Goal: Information Seeking & Learning: Learn about a topic

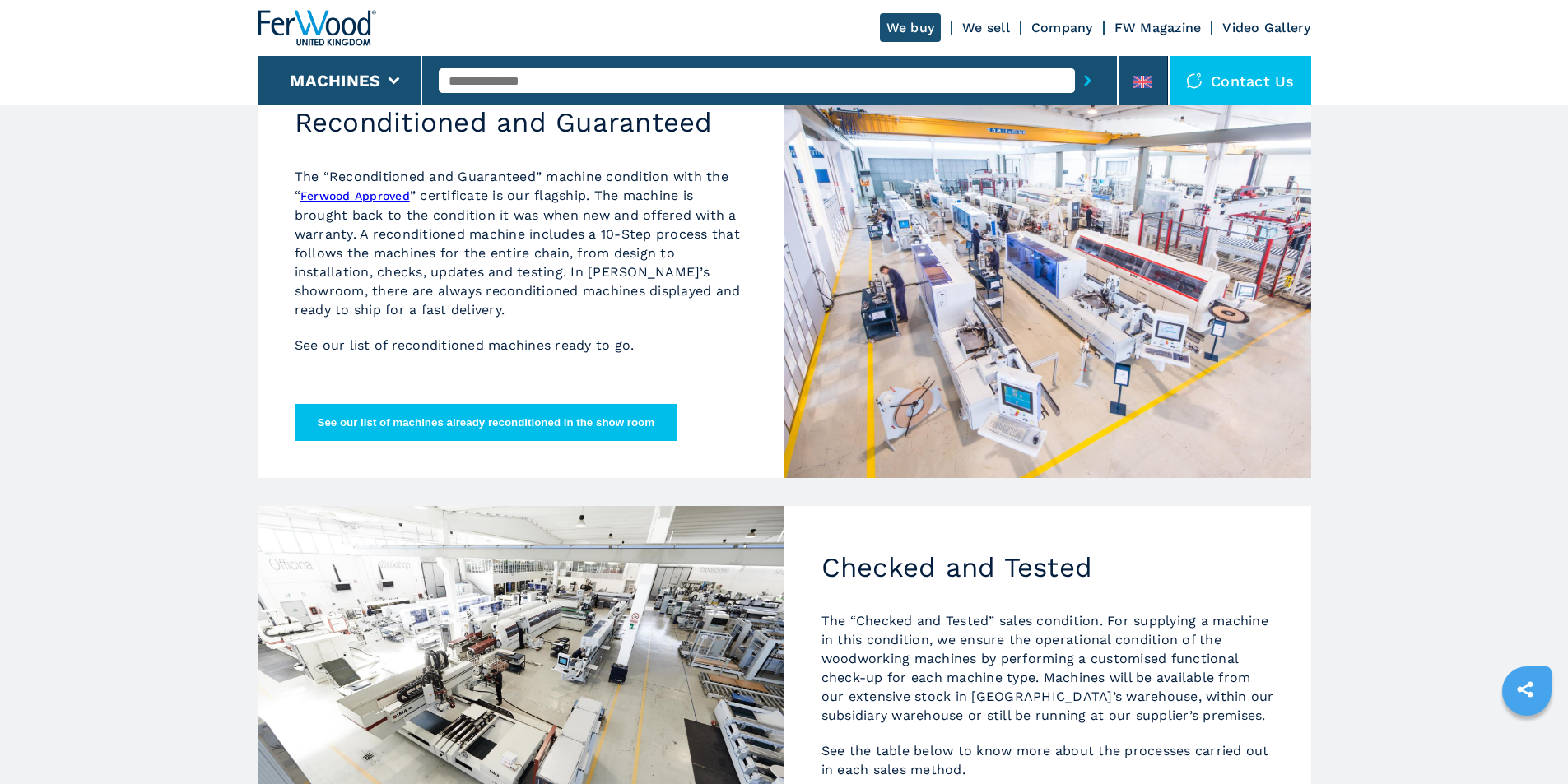
scroll to position [493, 0]
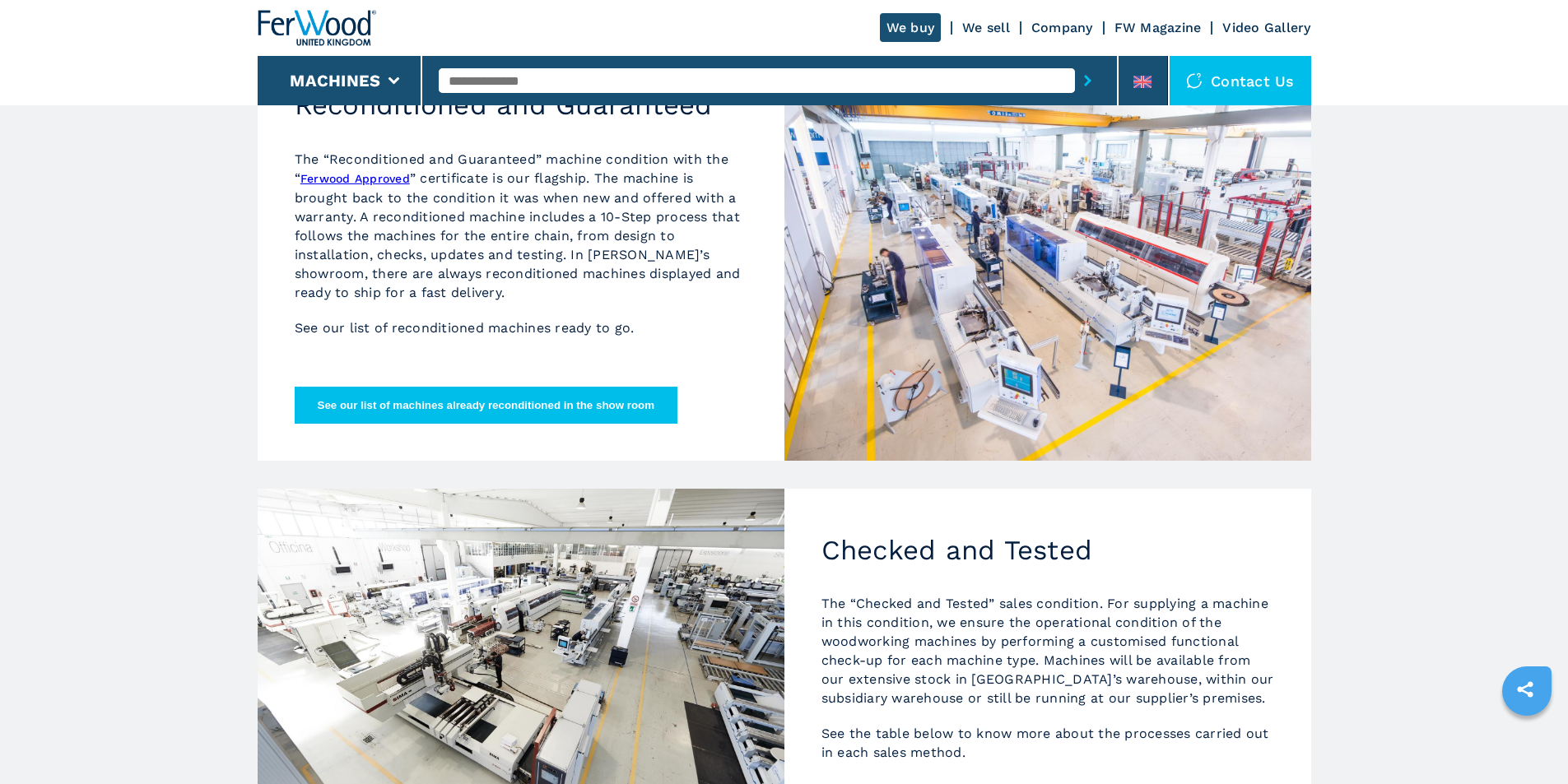
click at [600, 411] on button "See our list of machines already reconditioned in the show room" at bounding box center [487, 405] width 384 height 37
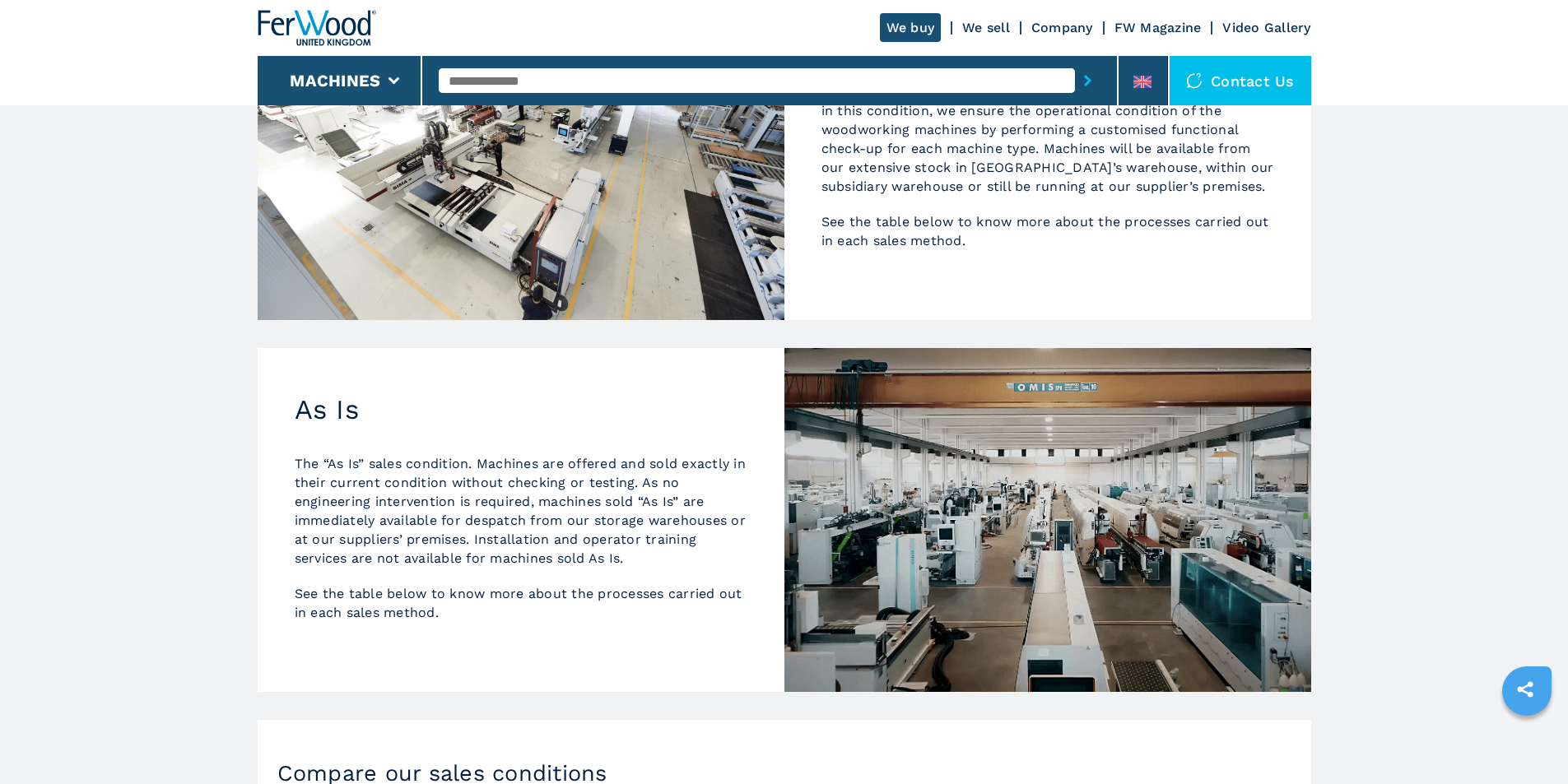
scroll to position [1069, 0]
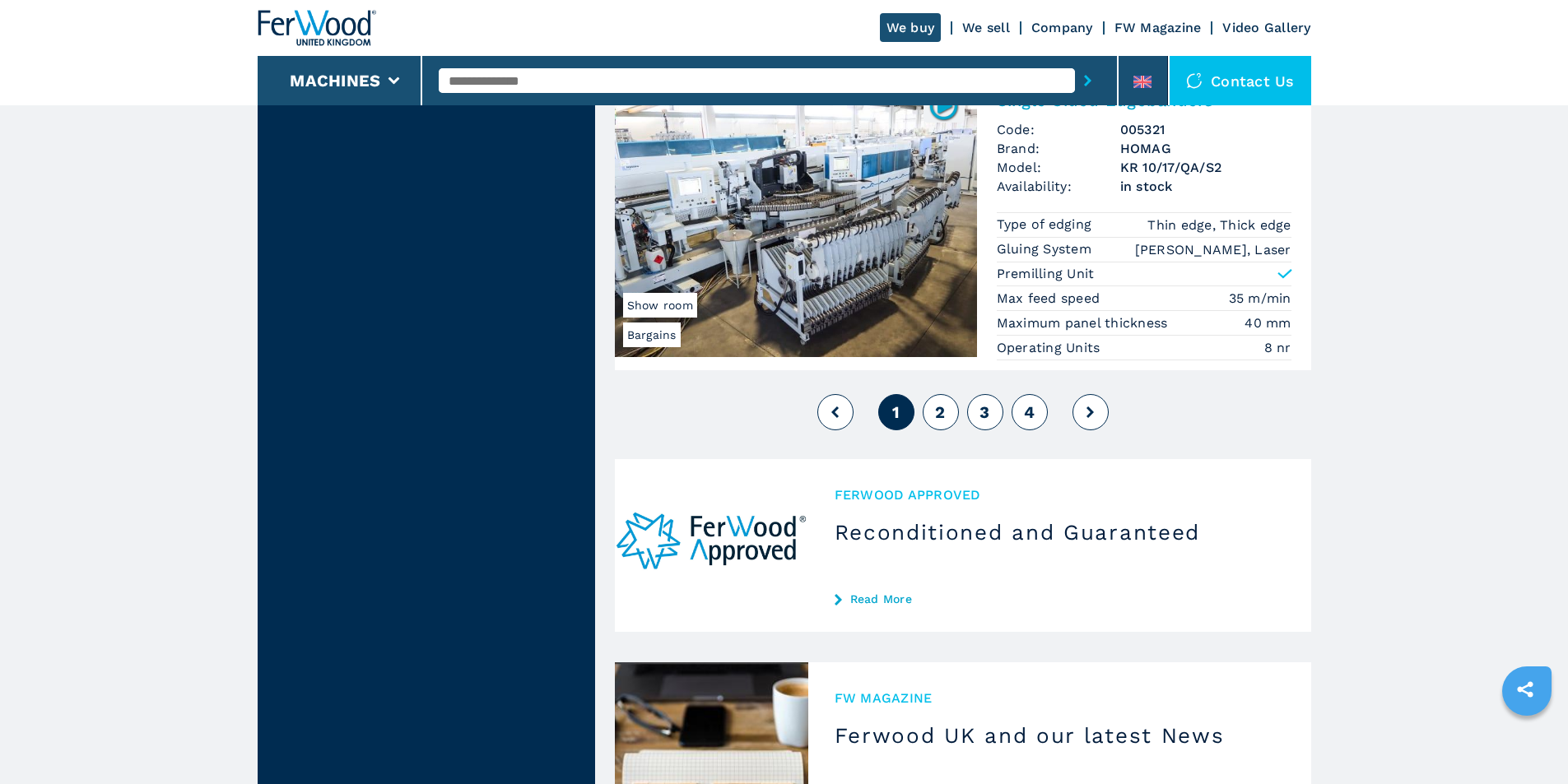
scroll to position [4277, 0]
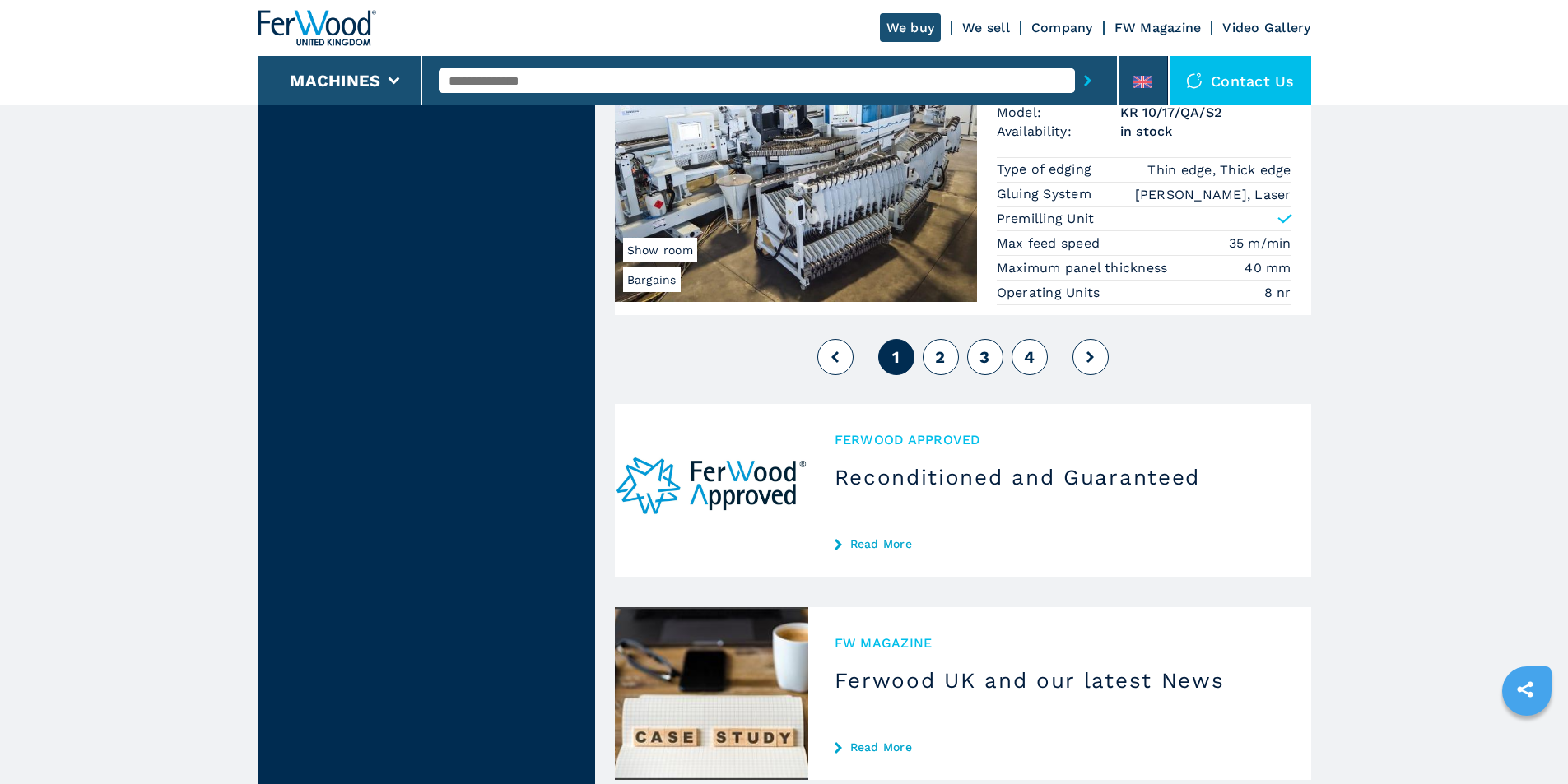
click at [950, 350] on button "2" at bounding box center [941, 357] width 36 height 36
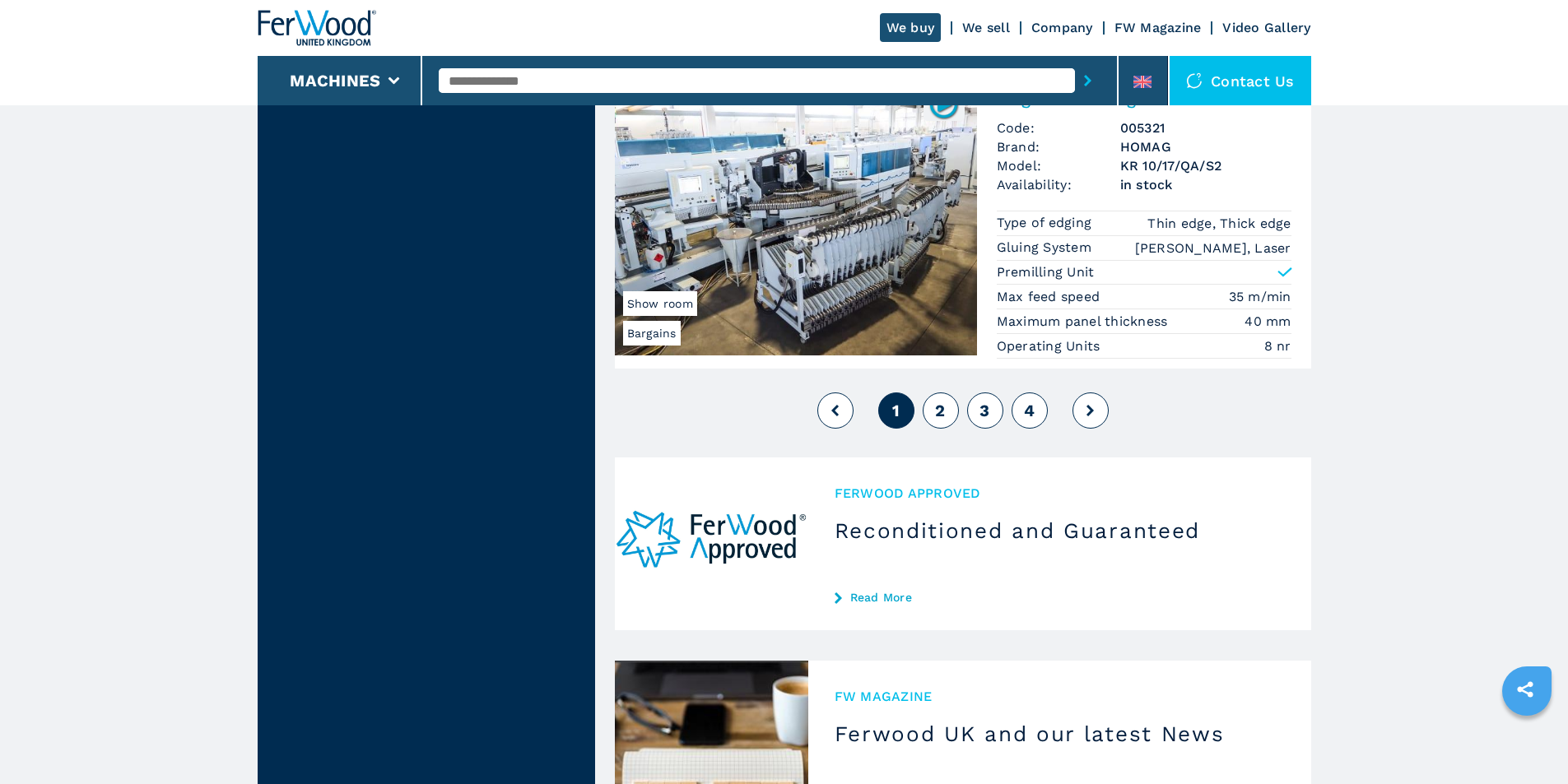
scroll to position [4196, 0]
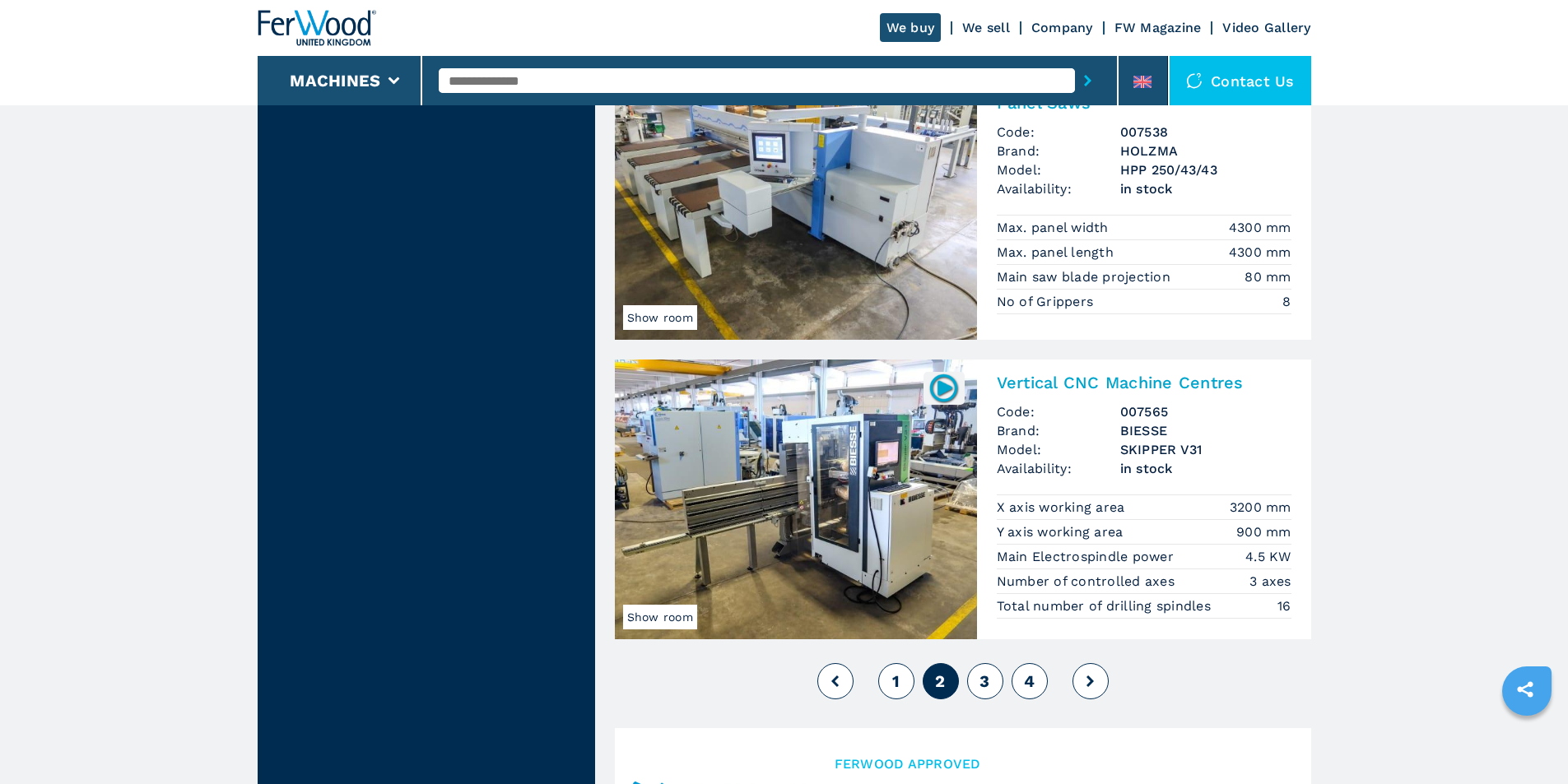
scroll to position [3949, 0]
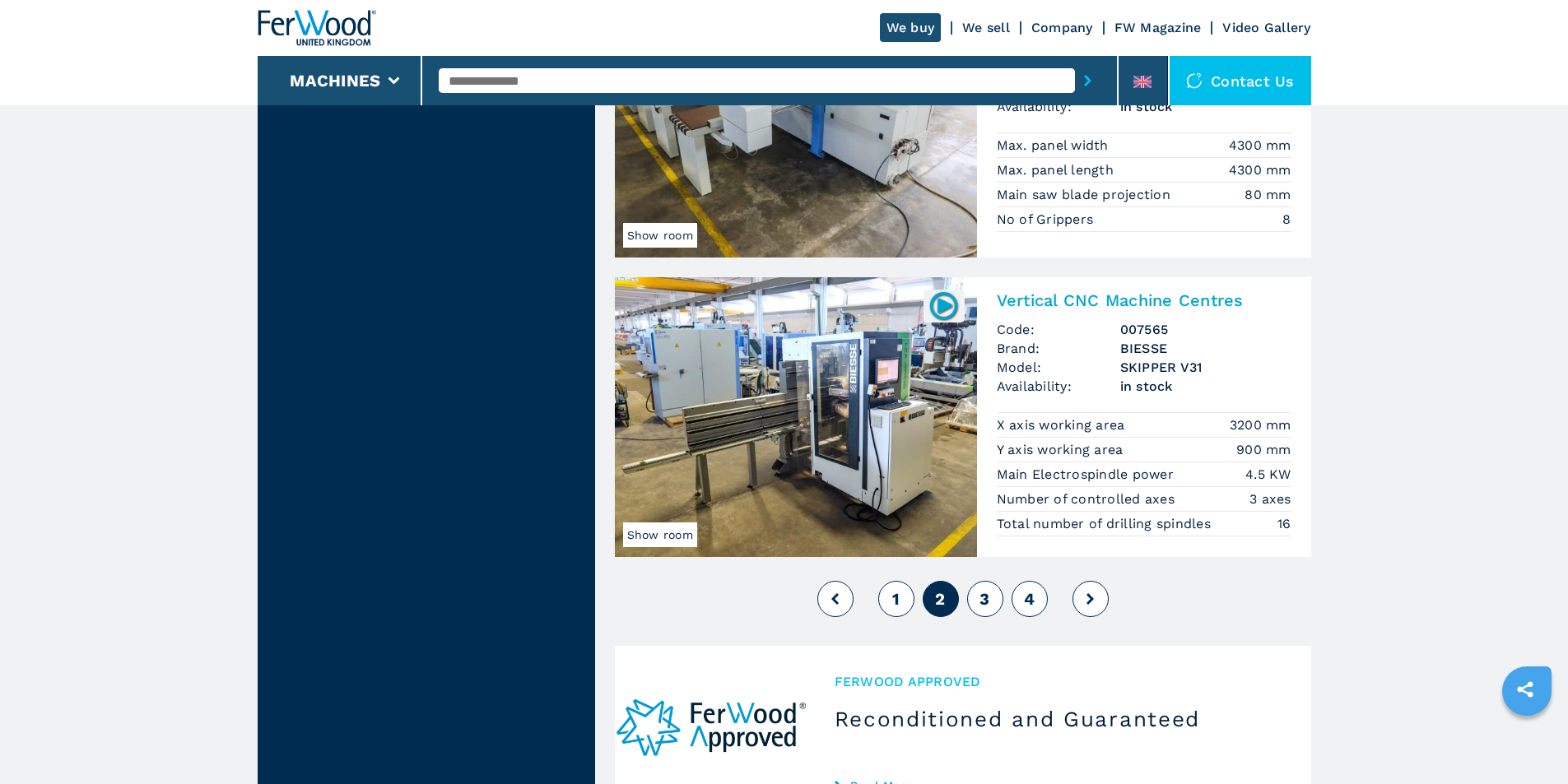
click at [981, 591] on span "3" at bounding box center [984, 598] width 10 height 20
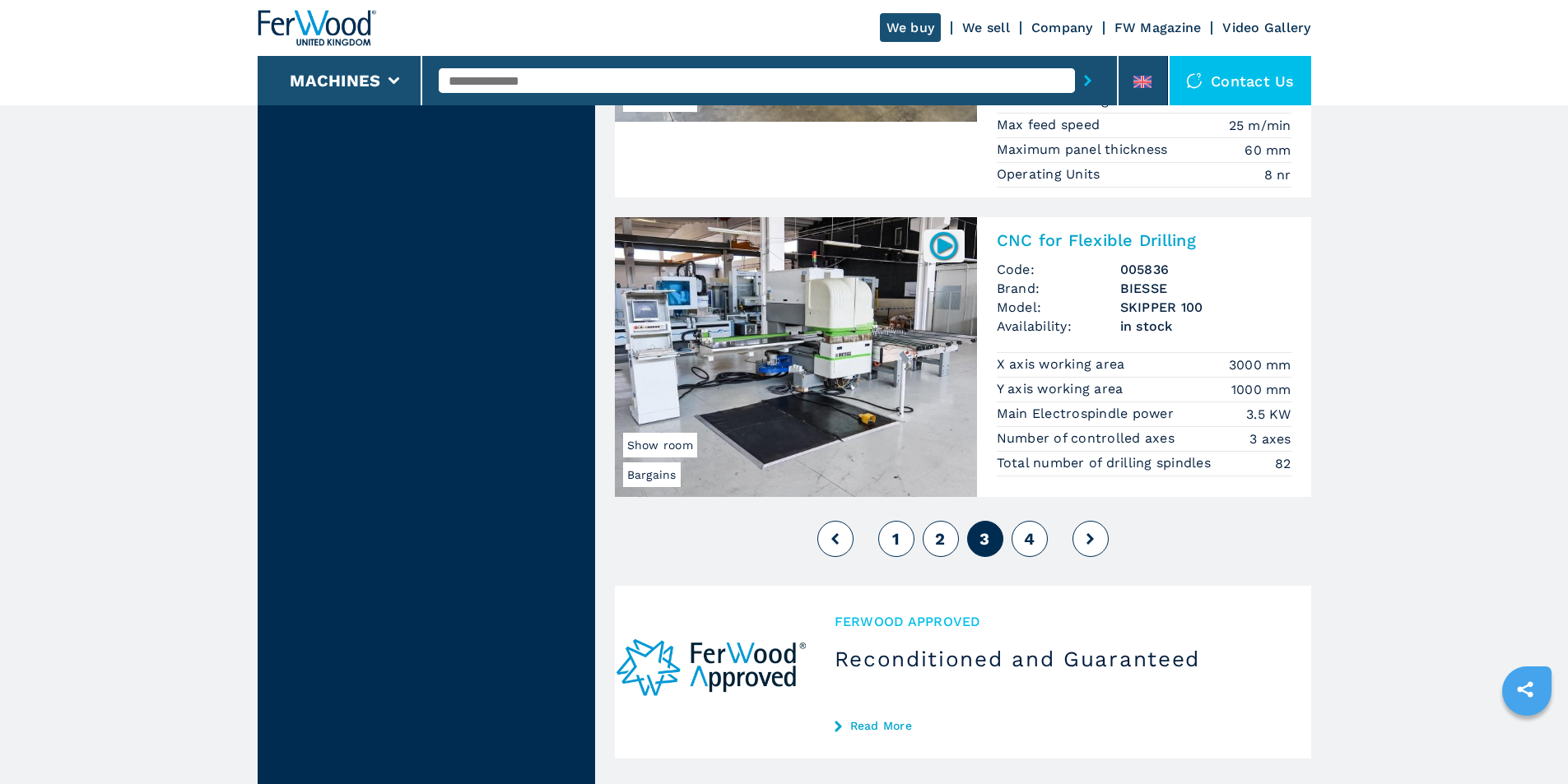
scroll to position [4031, 0]
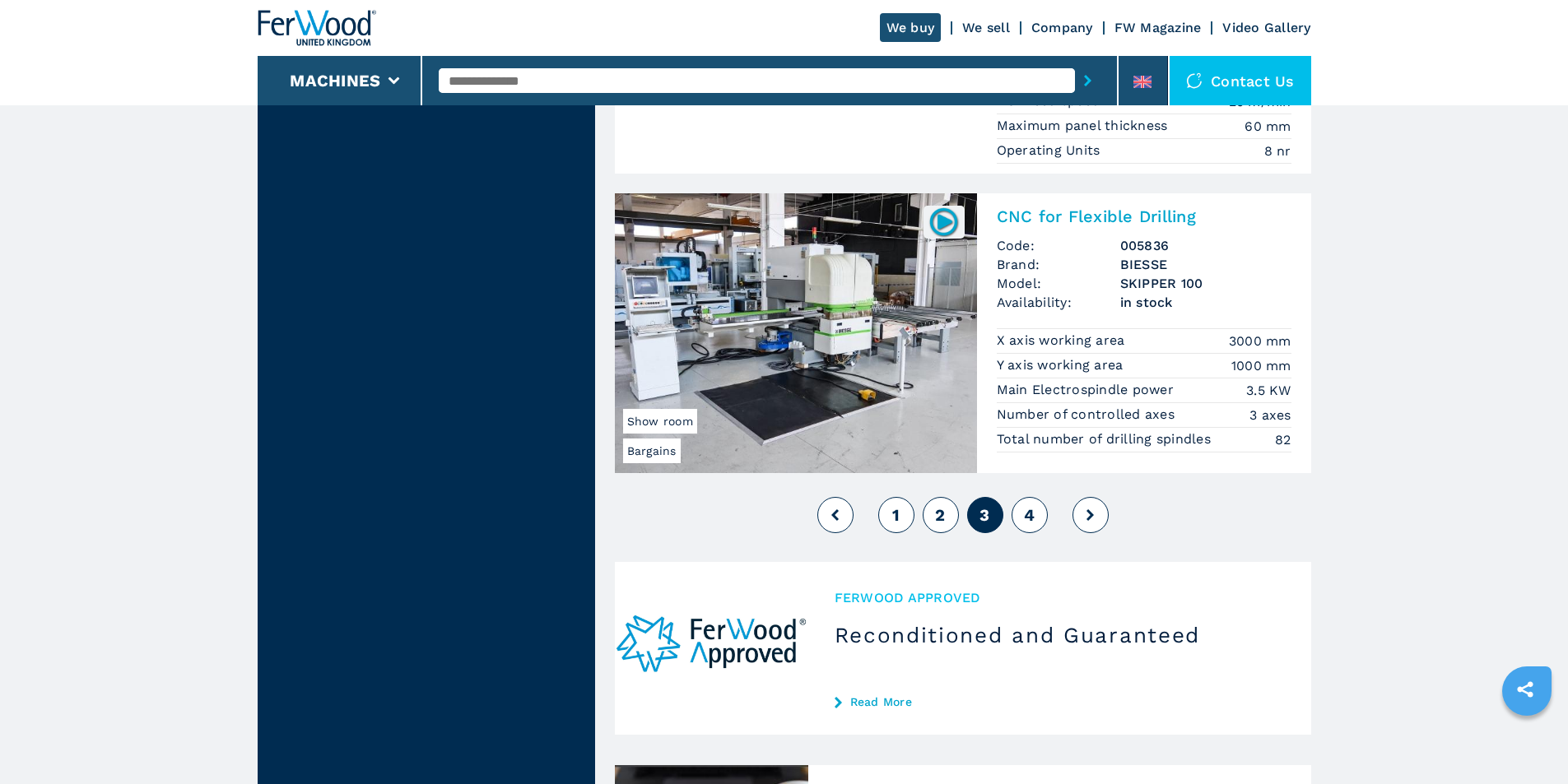
click at [1024, 514] on span "4" at bounding box center [1029, 514] width 10 height 20
